Goal: Information Seeking & Learning: Learn about a topic

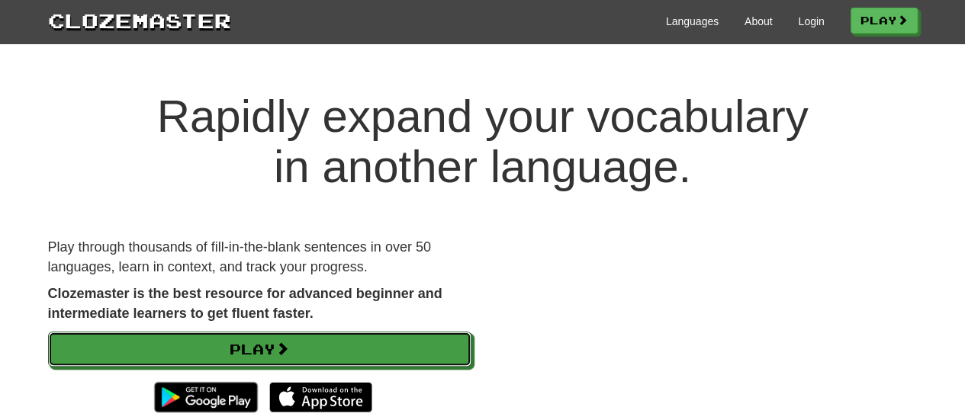
click at [246, 346] on link "Play" at bounding box center [260, 349] width 424 height 35
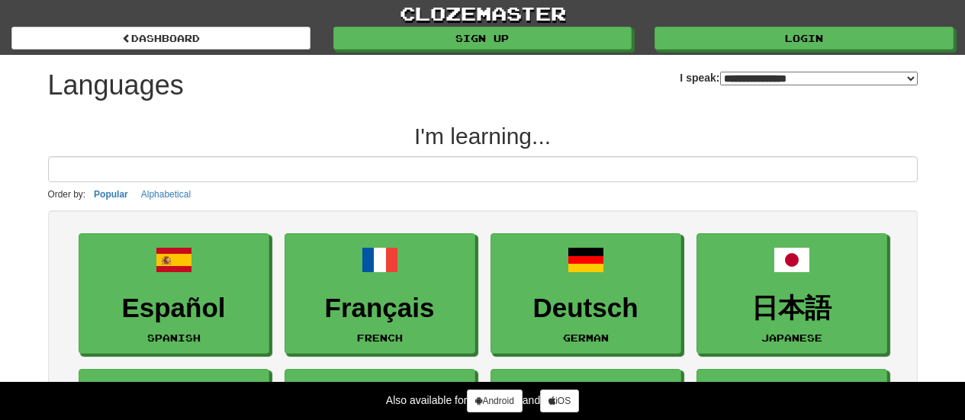
select select "*******"
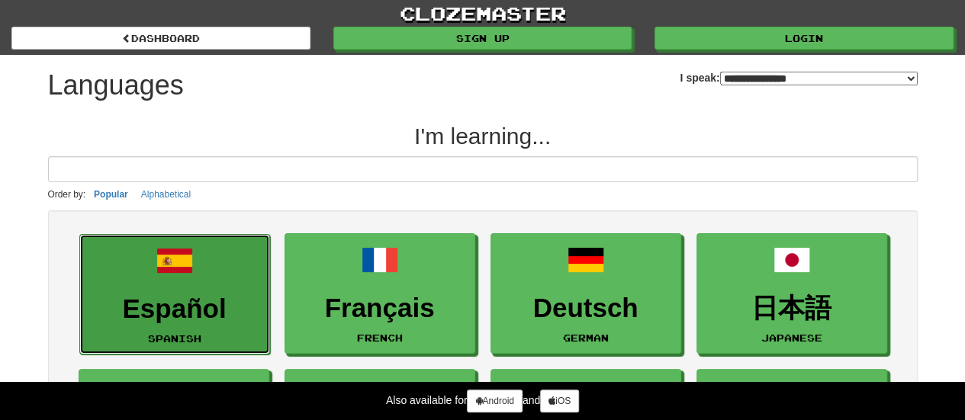
click at [212, 264] on link "Español Spanish" at bounding box center [174, 294] width 191 height 121
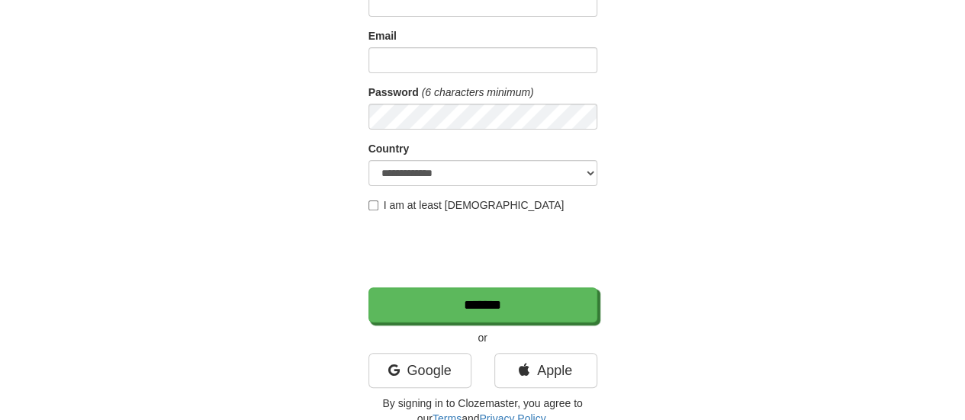
scroll to position [156, 0]
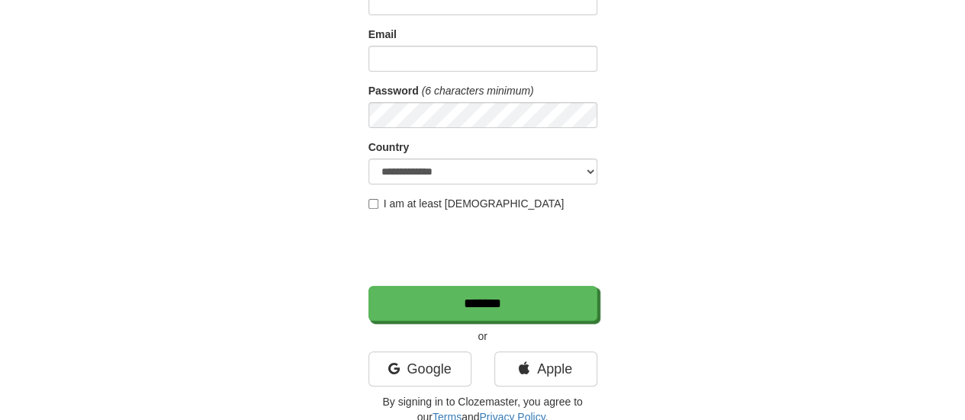
click at [379, 208] on label "I am at least 16 years old" at bounding box center [467, 203] width 196 height 15
click at [398, 365] on link "Google" at bounding box center [420, 369] width 103 height 35
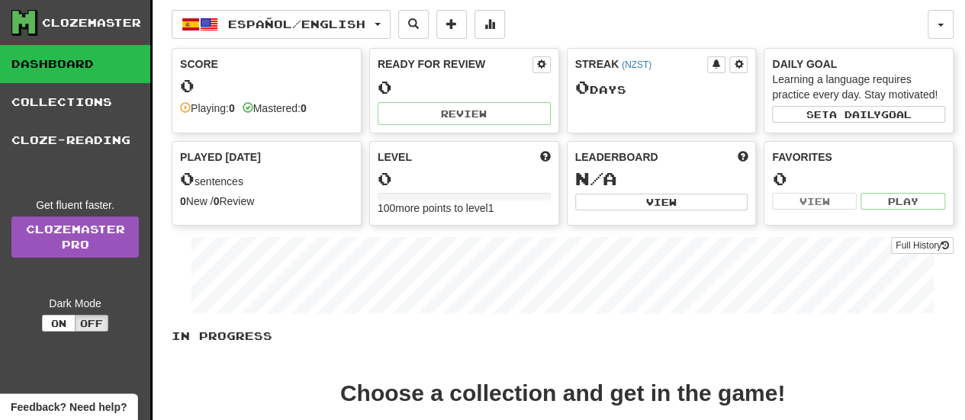
click at [295, 108] on div "Mastered: 0" at bounding box center [275, 108] width 64 height 15
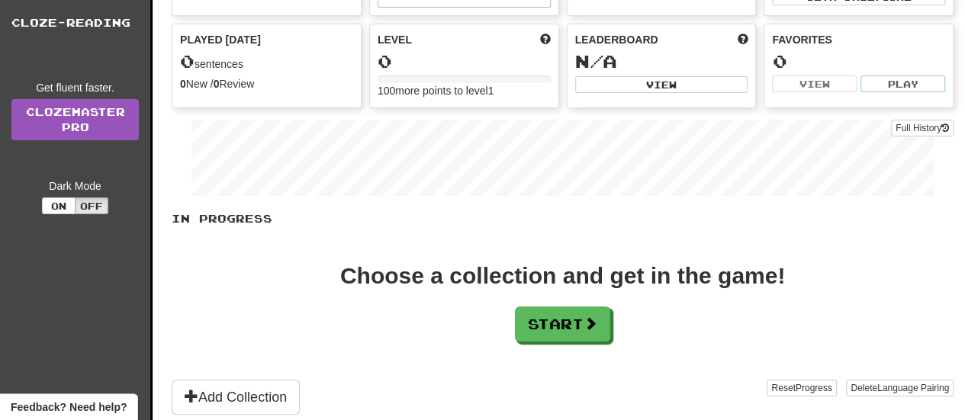
scroll to position [126, 0]
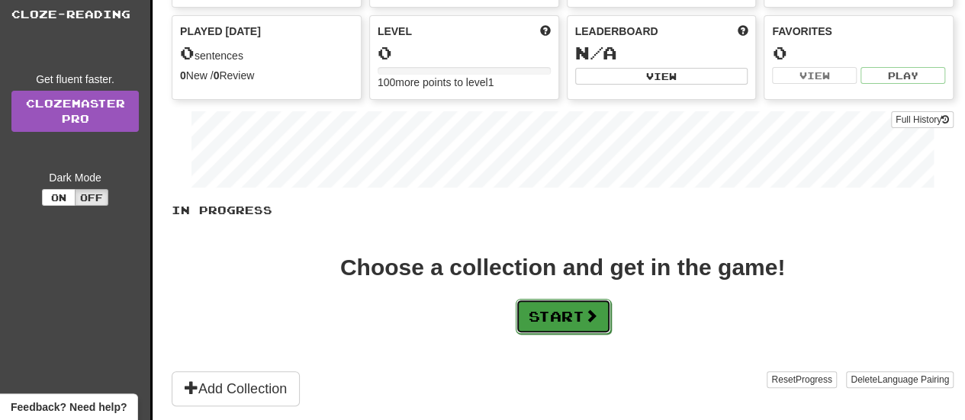
click at [551, 322] on button "Start" at bounding box center [563, 316] width 95 height 35
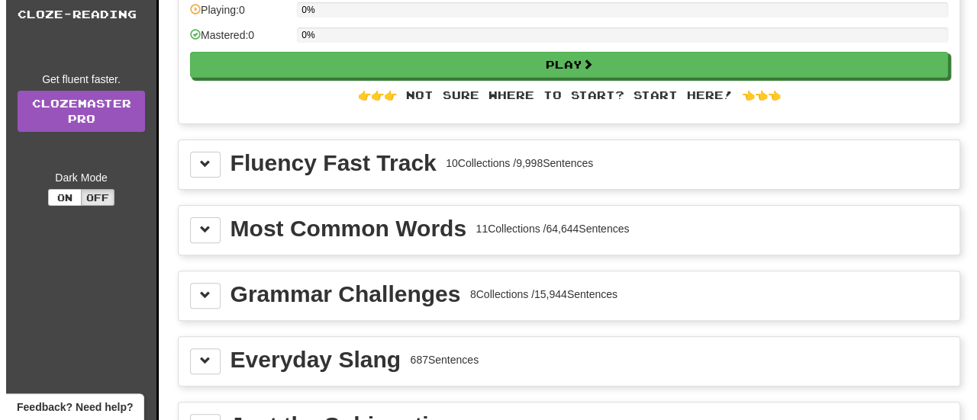
scroll to position [0, 0]
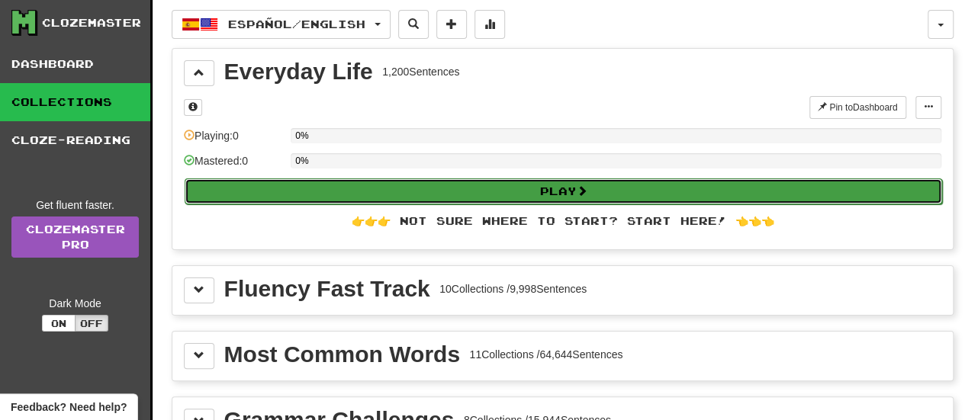
click at [395, 196] on button "Play" at bounding box center [564, 192] width 758 height 26
select select "**"
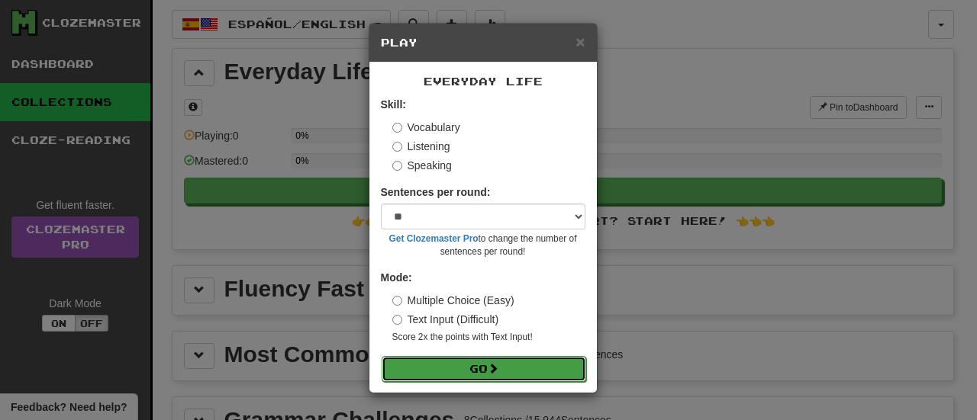
click at [475, 366] on button "Go" at bounding box center [484, 369] width 205 height 26
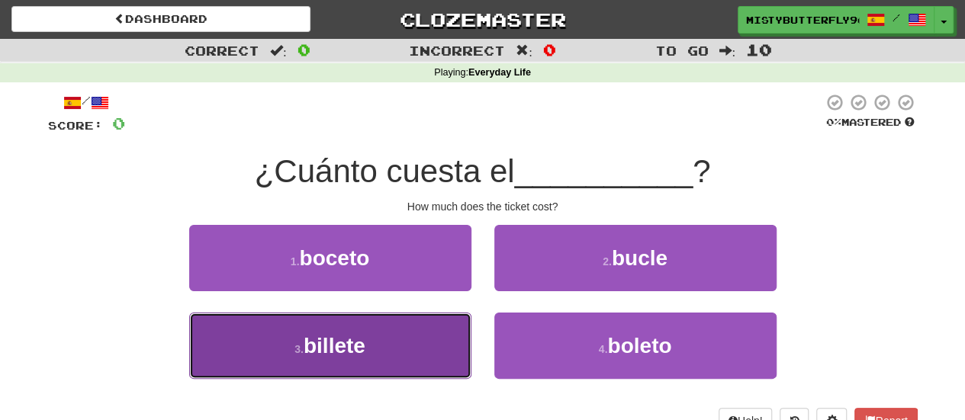
click at [443, 340] on button "3 . billete" at bounding box center [330, 346] width 282 height 66
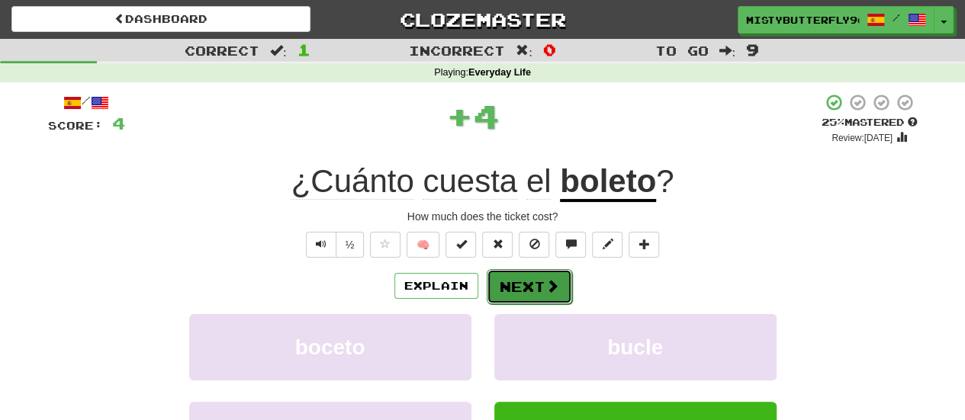
click at [514, 294] on button "Next" at bounding box center [529, 286] width 85 height 35
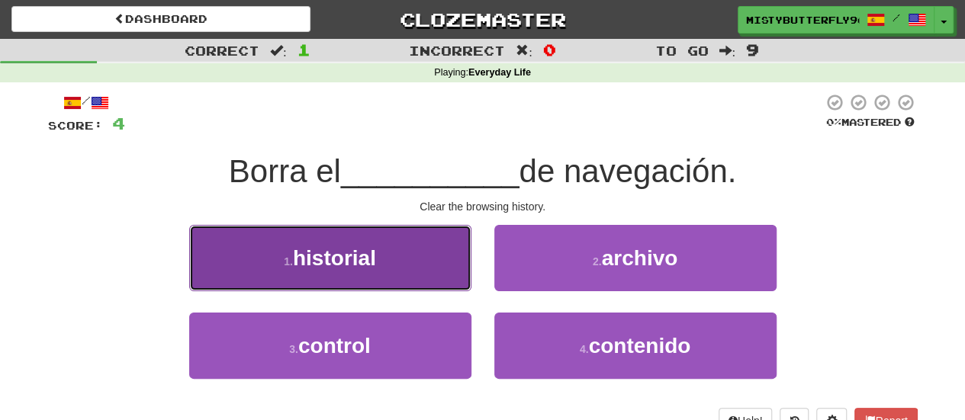
click at [389, 285] on button "1 . historial" at bounding box center [330, 258] width 282 height 66
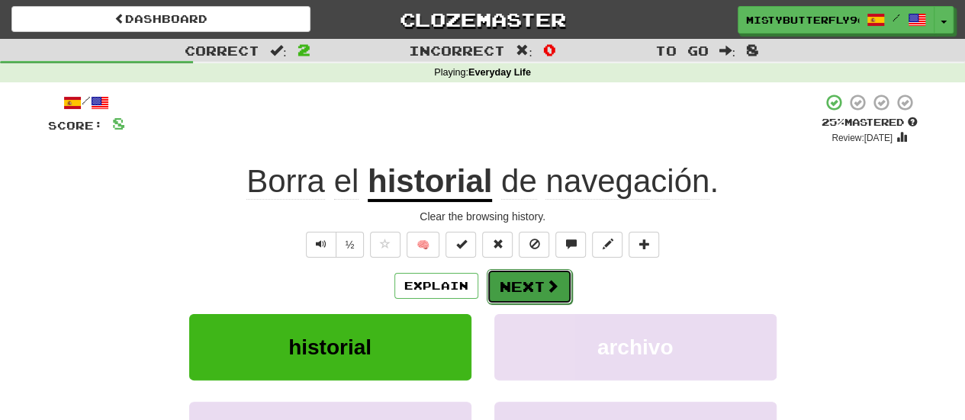
click at [528, 275] on button "Next" at bounding box center [529, 286] width 85 height 35
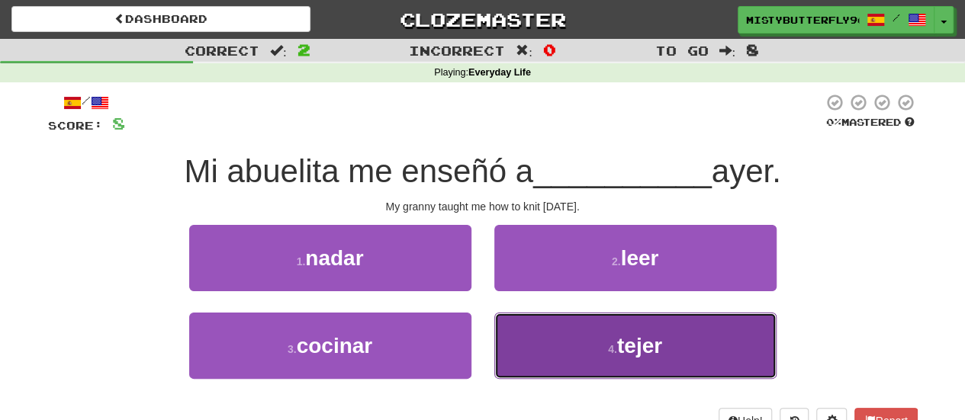
click at [533, 324] on button "4 . tejer" at bounding box center [636, 346] width 282 height 66
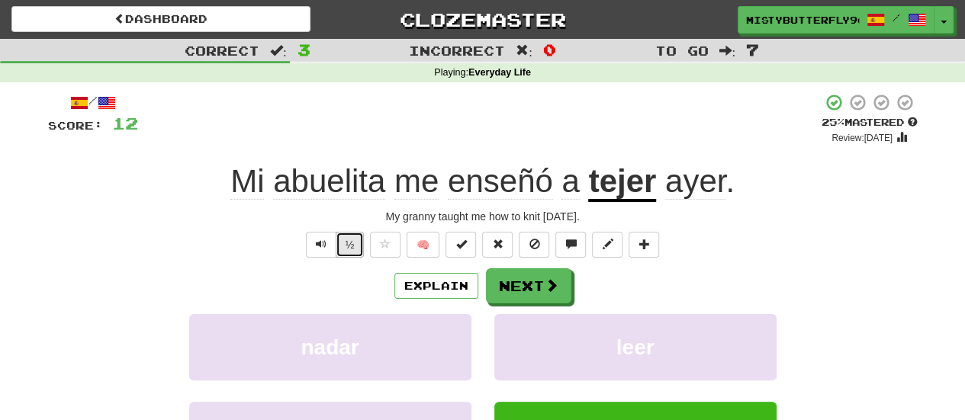
click at [356, 252] on button "½" at bounding box center [350, 245] width 29 height 26
click at [546, 291] on span at bounding box center [553, 286] width 14 height 14
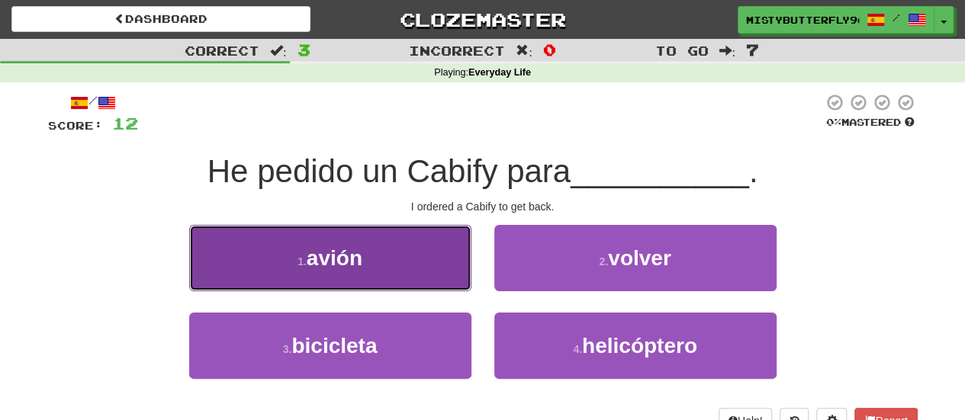
click at [431, 275] on button "1 . avión" at bounding box center [330, 258] width 282 height 66
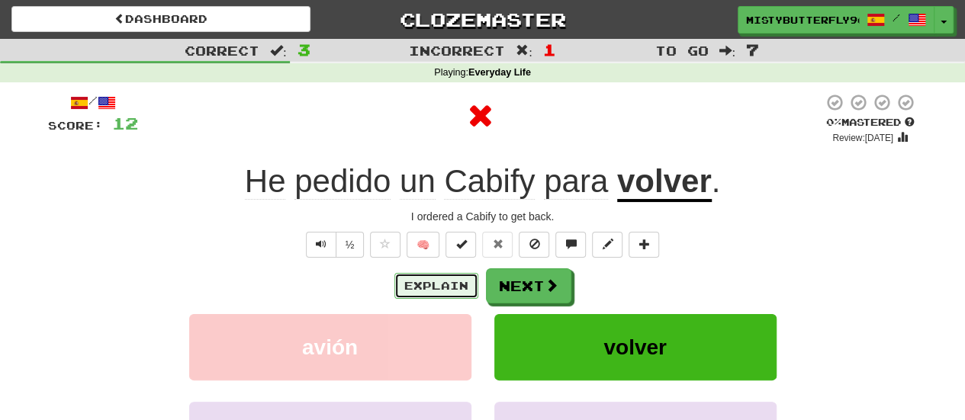
click at [422, 292] on button "Explain" at bounding box center [437, 286] width 84 height 26
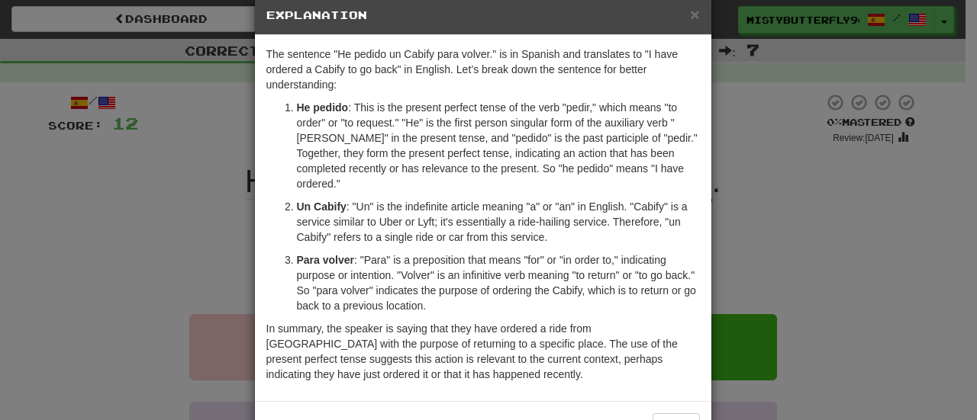
scroll to position [64, 0]
